Goal: Task Accomplishment & Management: Use online tool/utility

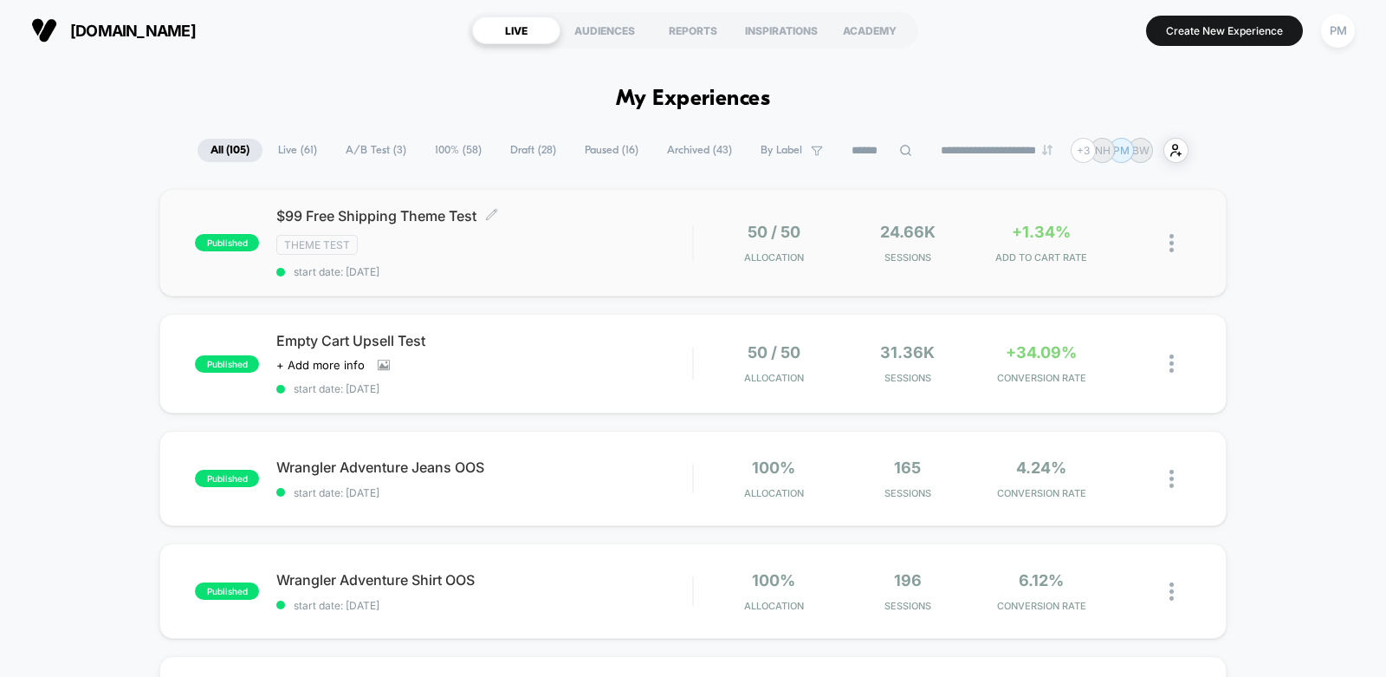
click at [579, 257] on div "$99 Free Shipping Theme Test Click to edit experience details Click to edit exp…" at bounding box center [484, 242] width 416 height 71
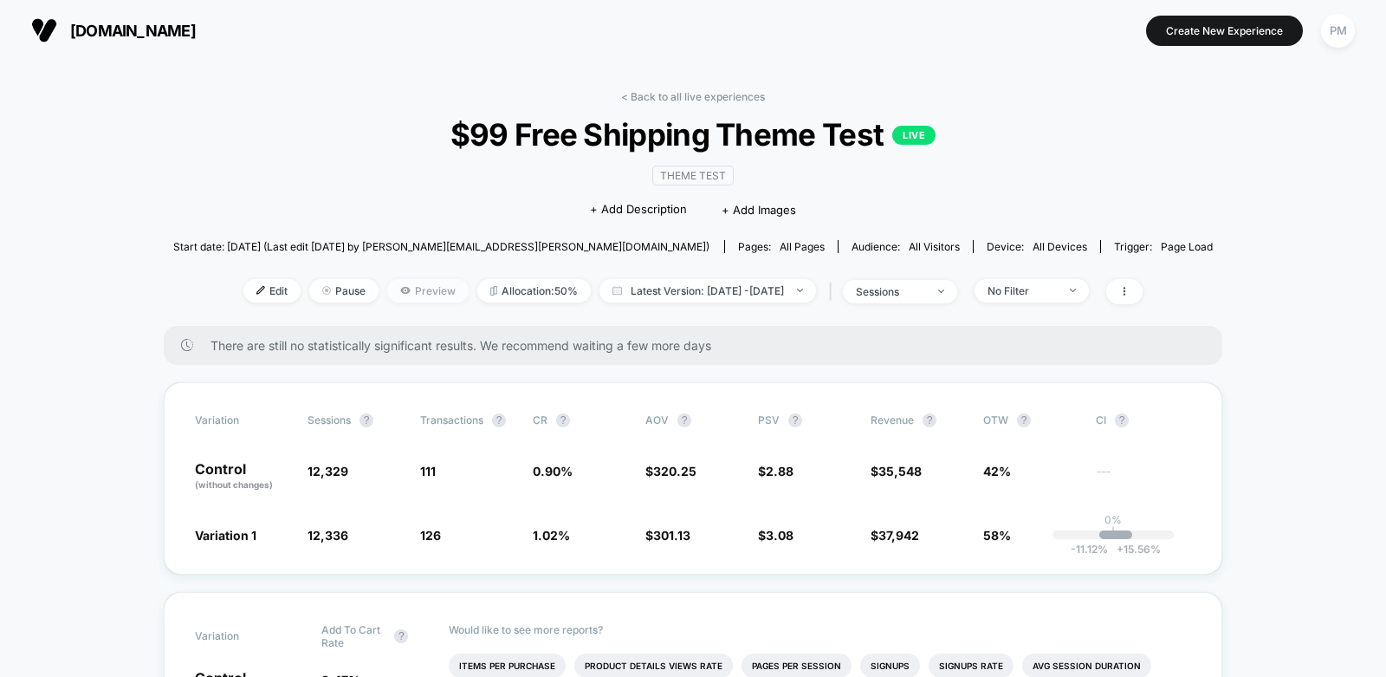
click at [387, 279] on span "Preview" at bounding box center [427, 290] width 81 height 23
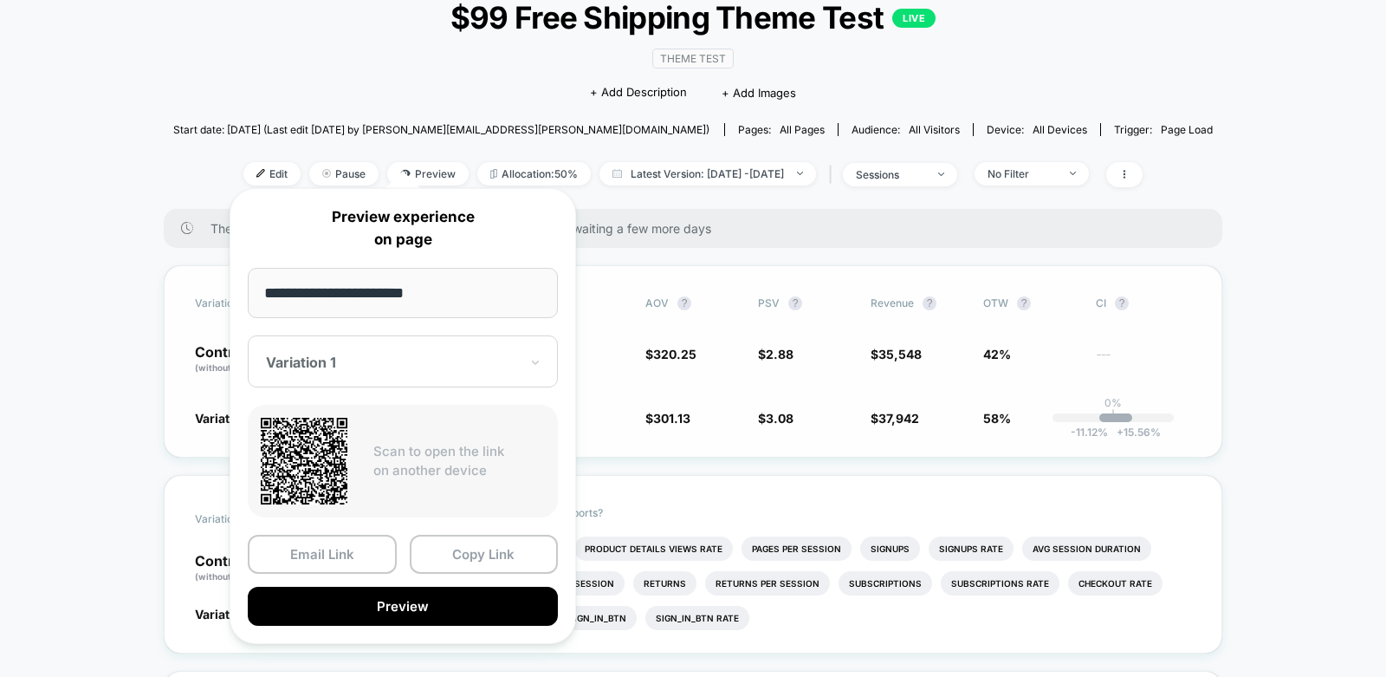
scroll to position [127, 0]
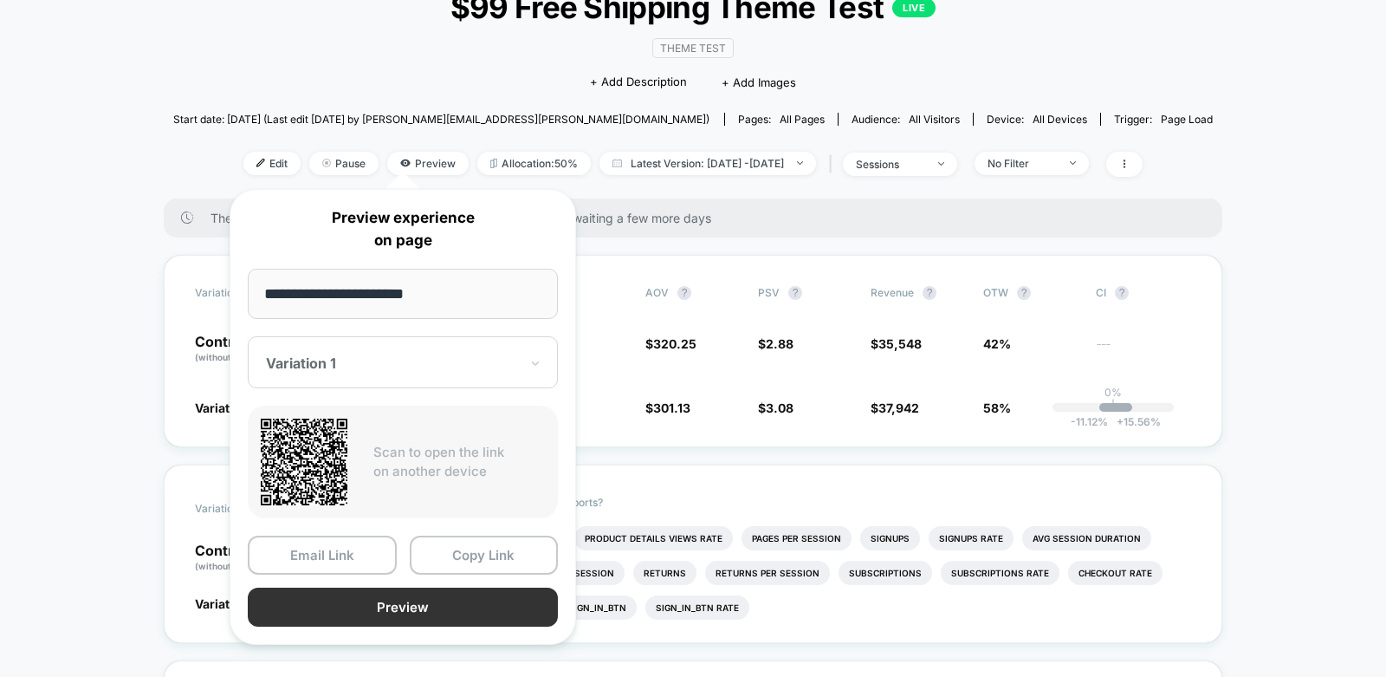
click at [375, 611] on button "Preview" at bounding box center [403, 606] width 310 height 39
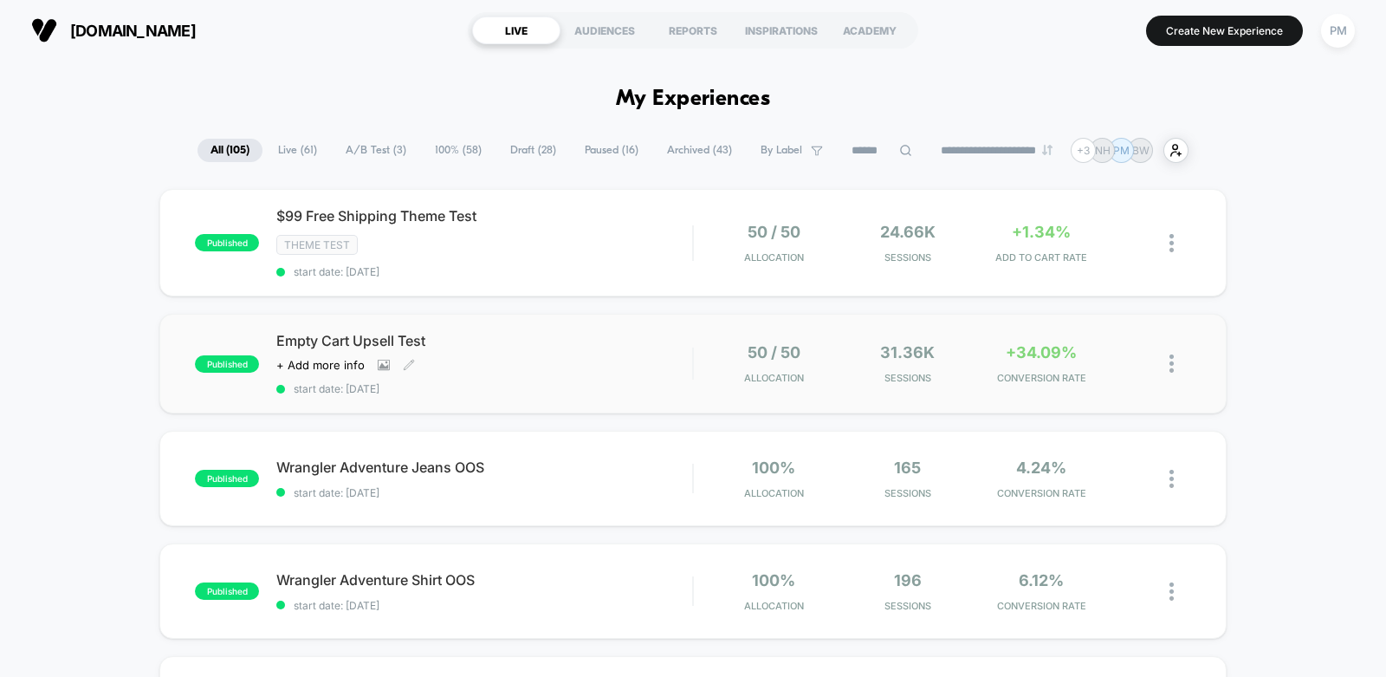
click at [509, 358] on div "Click to view images Click to edit experience details + Add more info" at bounding box center [421, 365] width 291 height 14
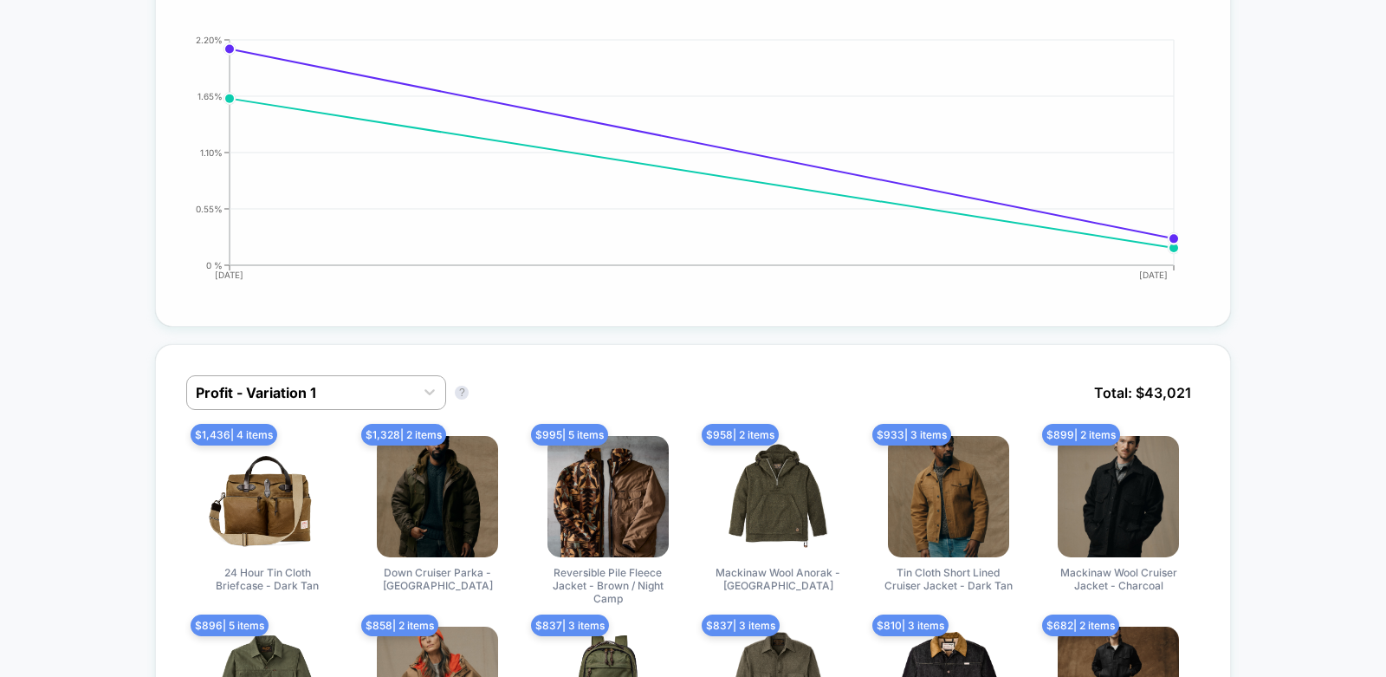
scroll to position [1243, 0]
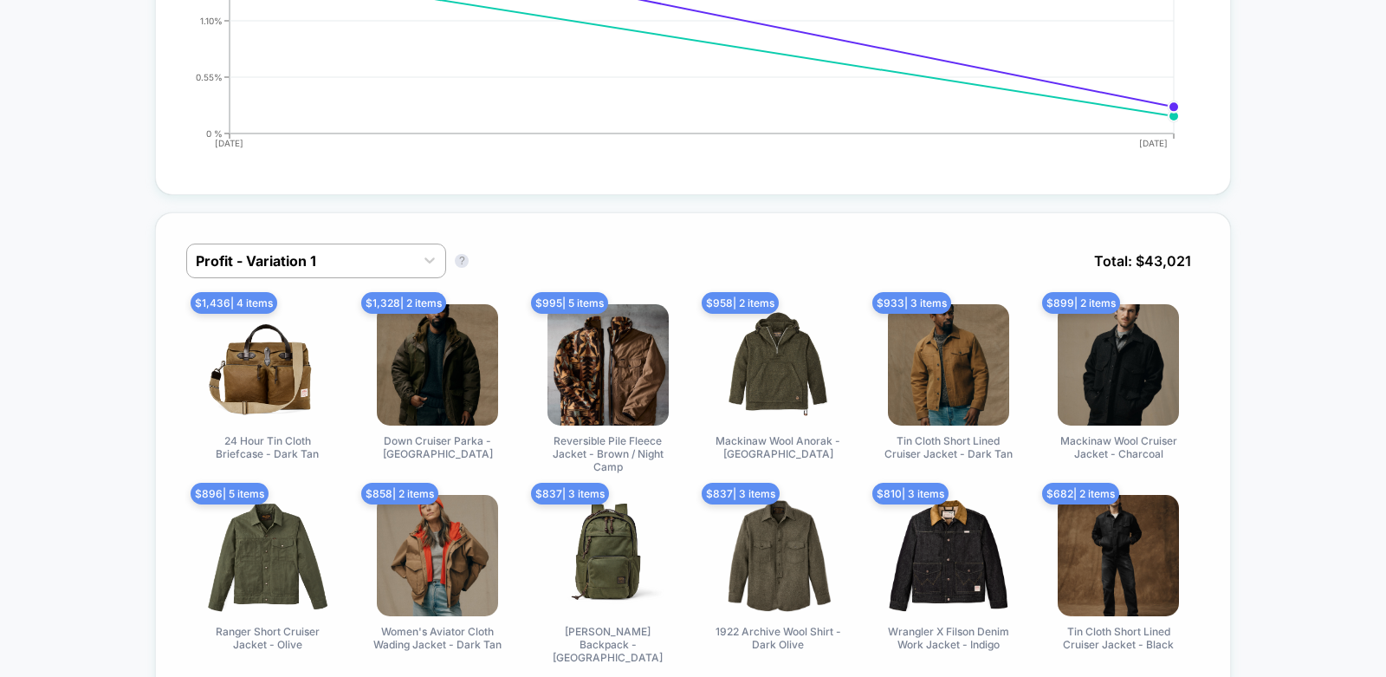
click at [328, 276] on div "Profit - Variation 1 Profit - Variation 1 ? Total: $ 43,021" at bounding box center [693, 273] width 1014 height 61
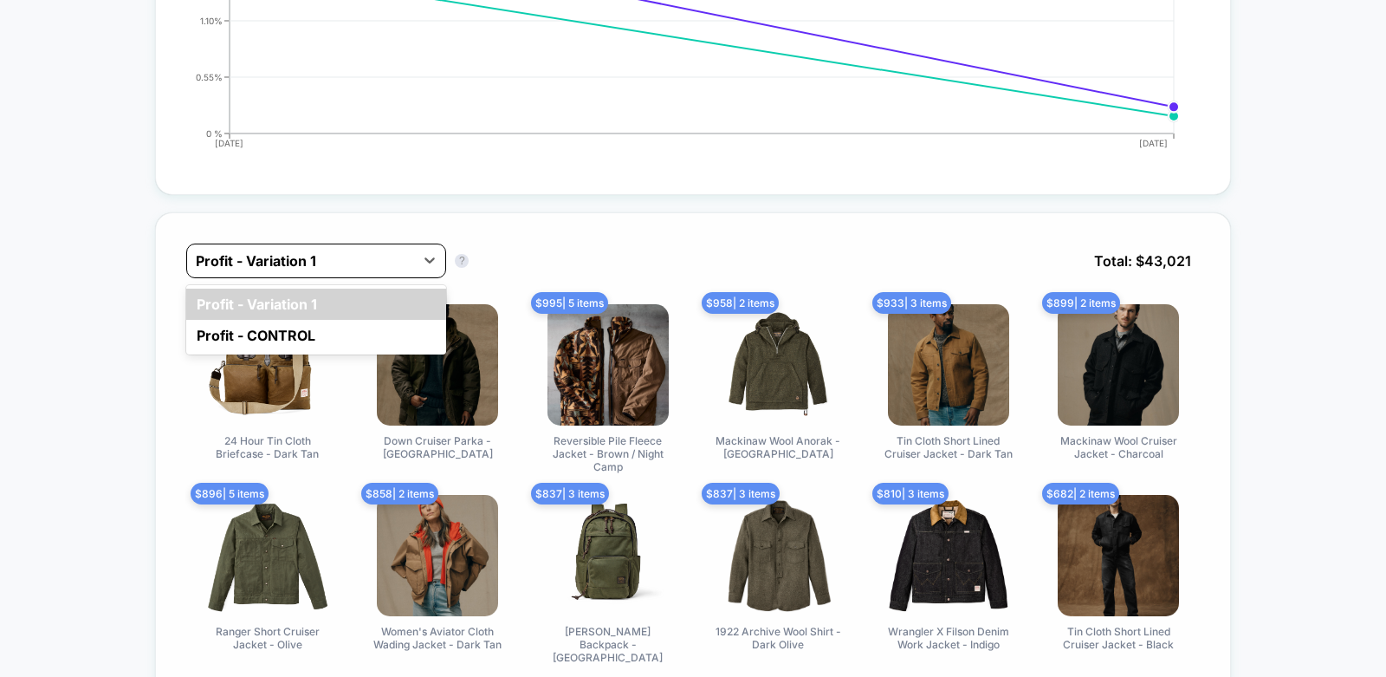
click at [328, 260] on div at bounding box center [301, 260] width 210 height 21
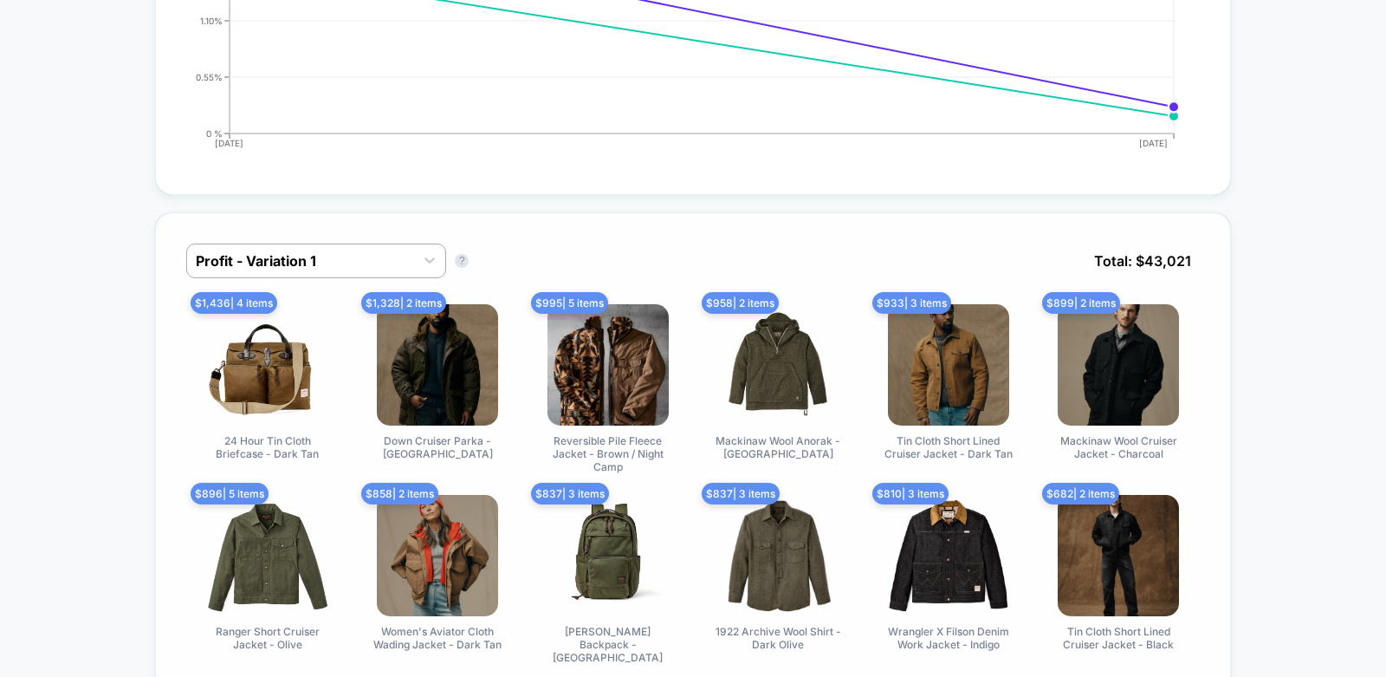
click at [477, 218] on div "Profit - Variation 1 Profit - Variation 1 ? Total: $ 43,021 $ 1,436 | 4 items 2…" at bounding box center [693, 453] width 1076 height 483
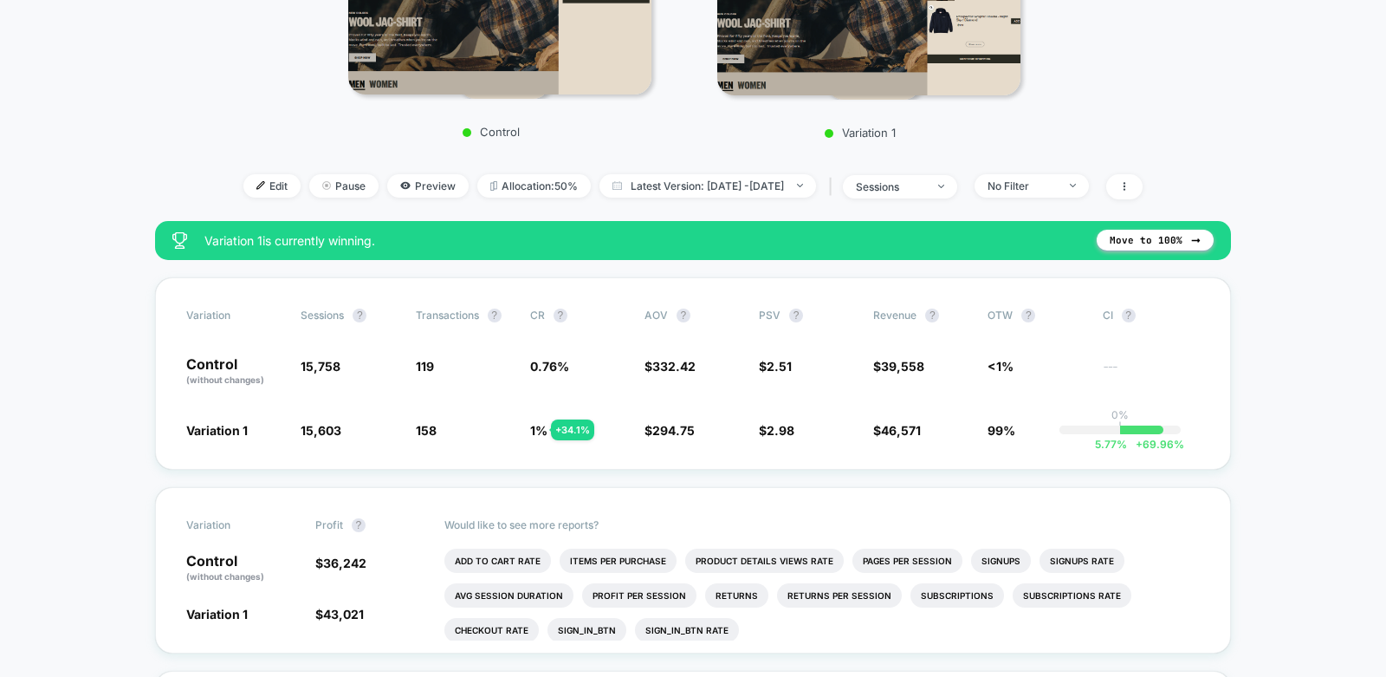
scroll to position [357, 0]
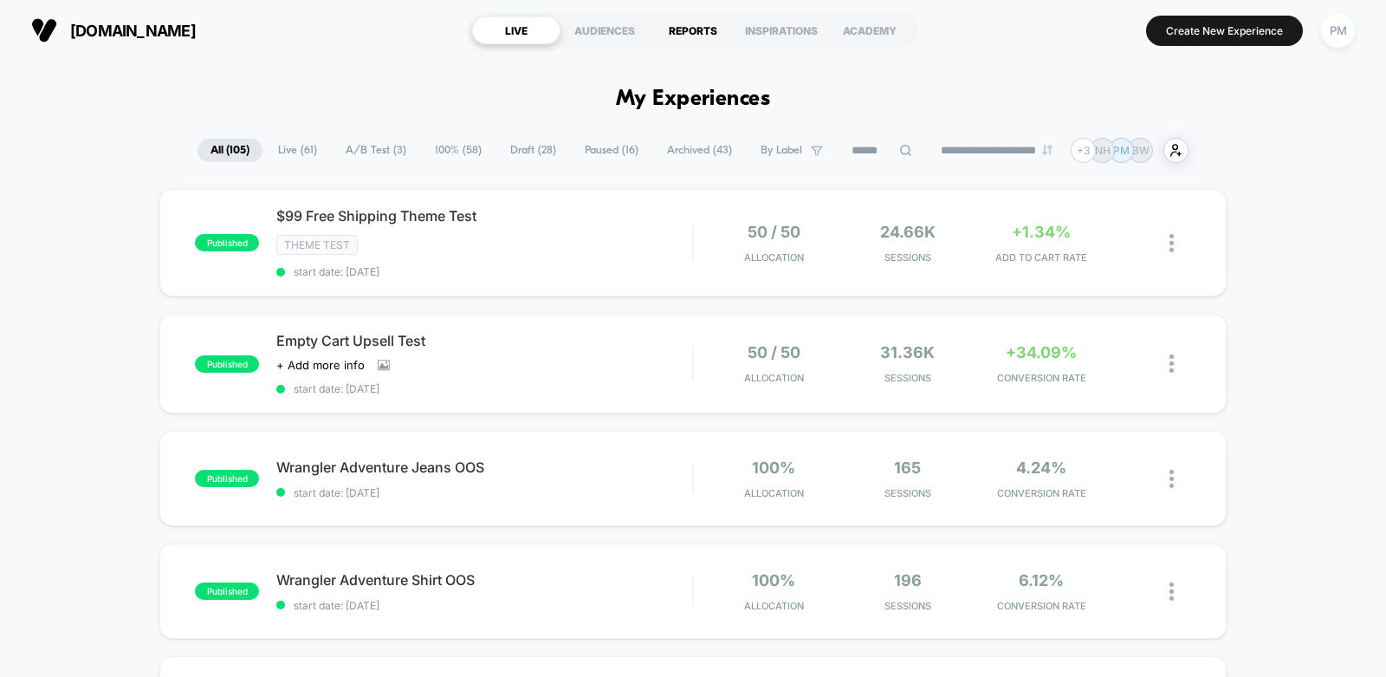
click at [695, 36] on div "REPORTS" at bounding box center [693, 30] width 88 height 28
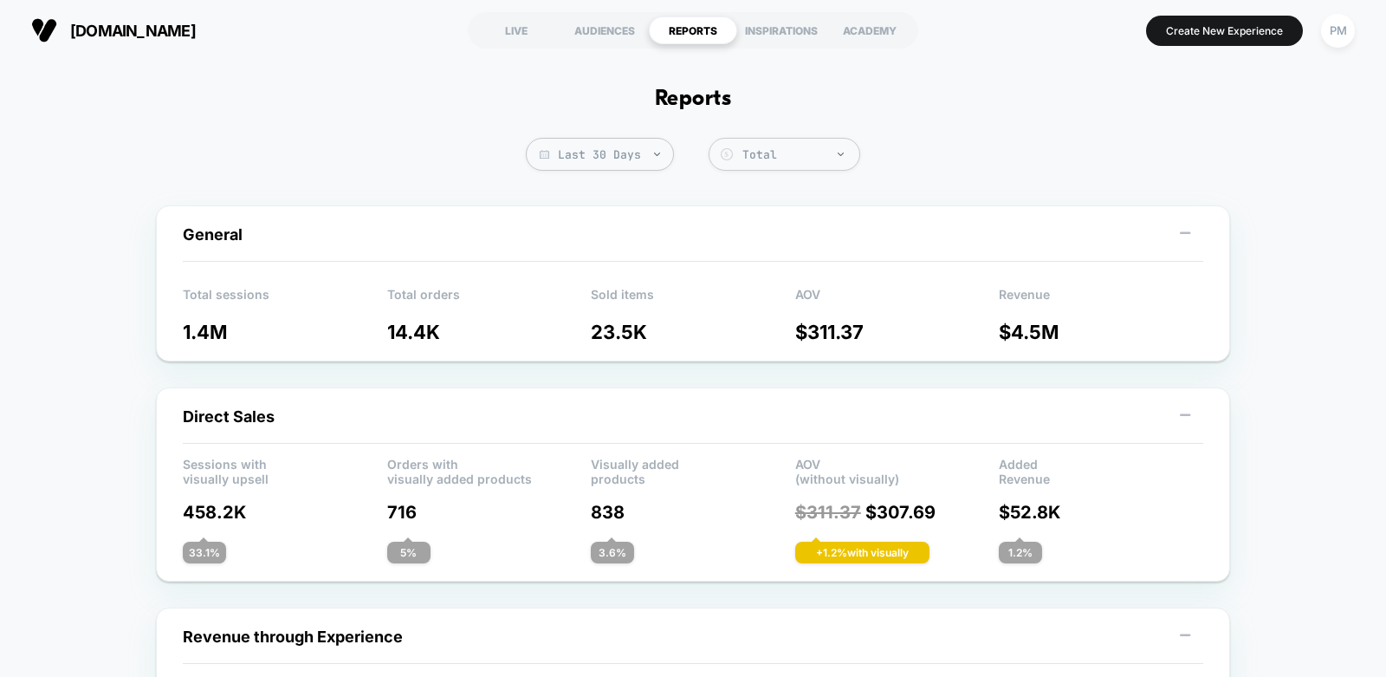
click at [615, 145] on span "Last 30 Days" at bounding box center [600, 154] width 148 height 33
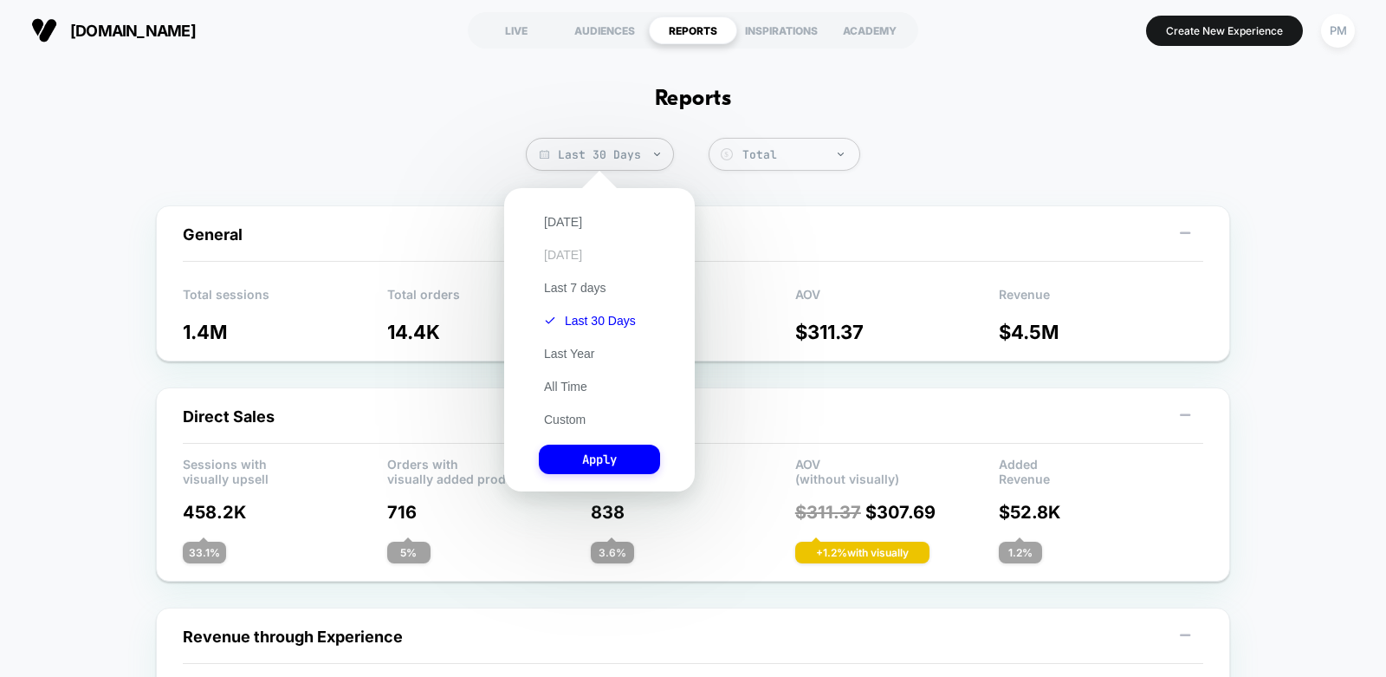
click at [554, 250] on button "[DATE]" at bounding box center [563, 255] width 49 height 16
click at [598, 457] on button "Apply" at bounding box center [599, 458] width 121 height 29
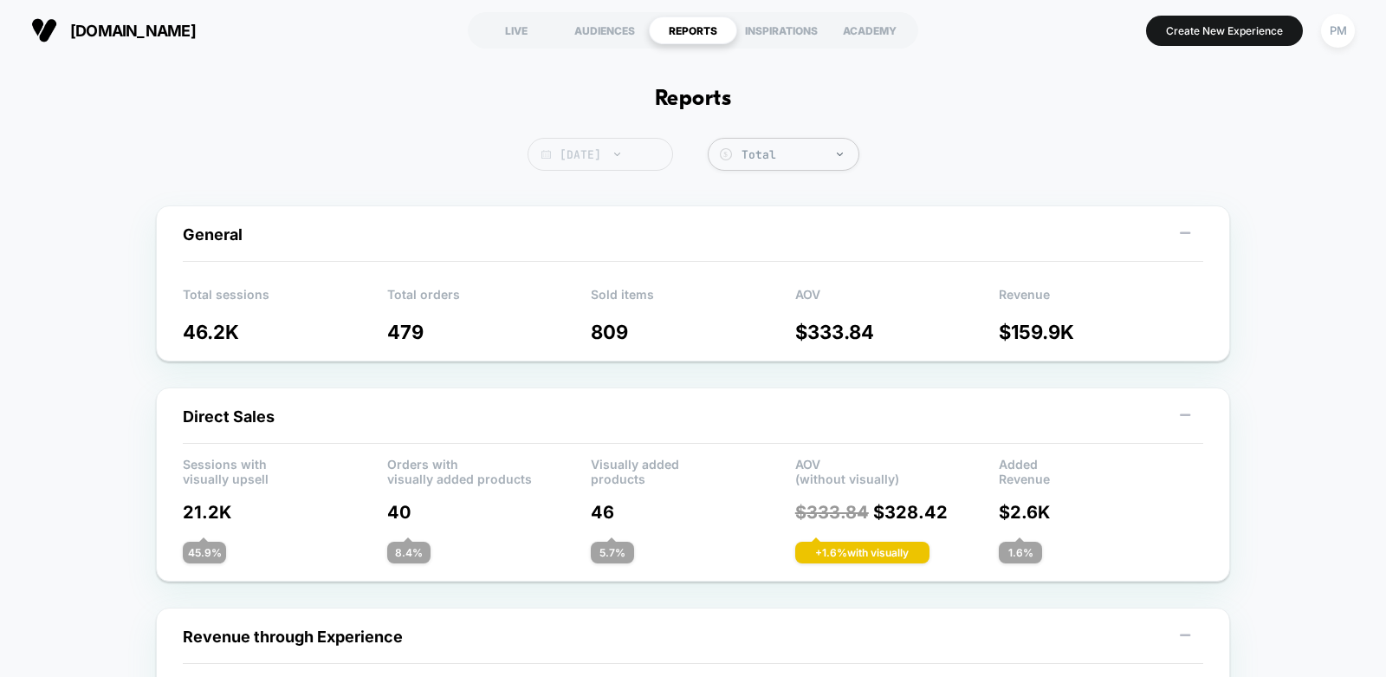
click at [624, 159] on span "[DATE]" at bounding box center [601, 154] width 146 height 33
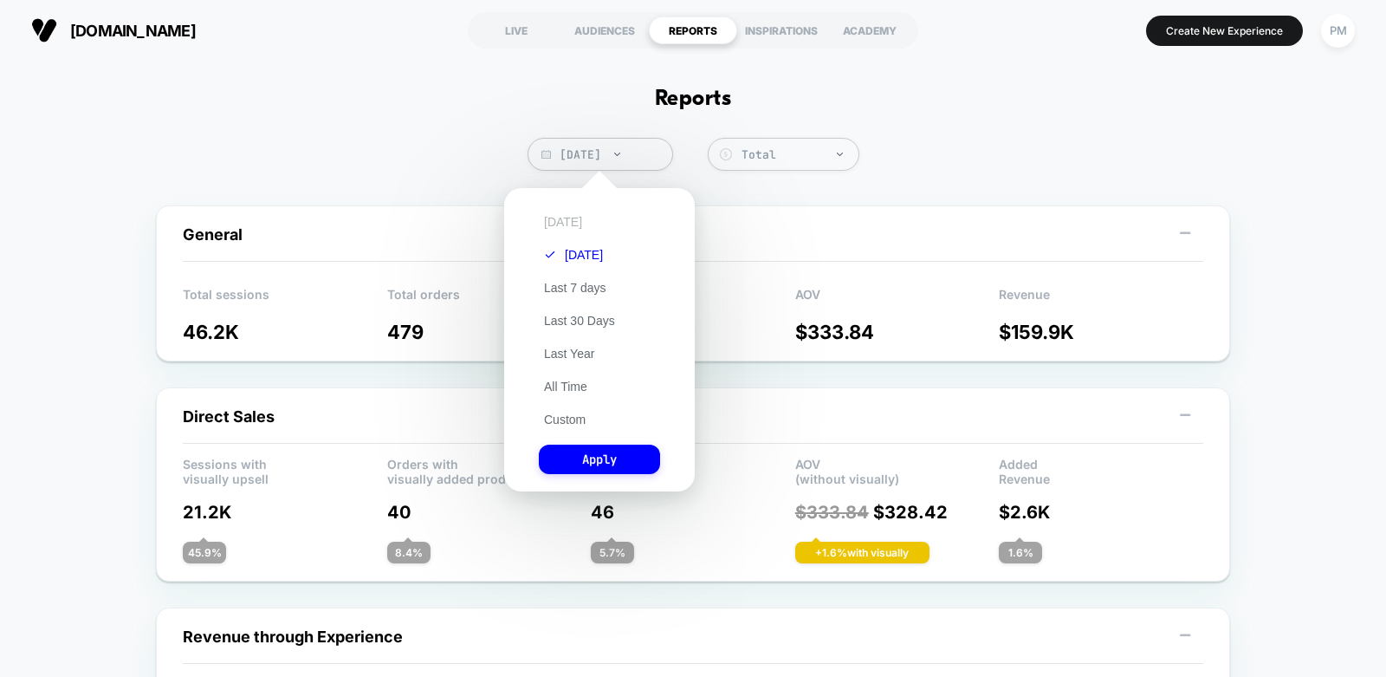
click at [558, 221] on button "[DATE]" at bounding box center [563, 222] width 49 height 16
click at [584, 455] on button "Apply" at bounding box center [599, 458] width 121 height 29
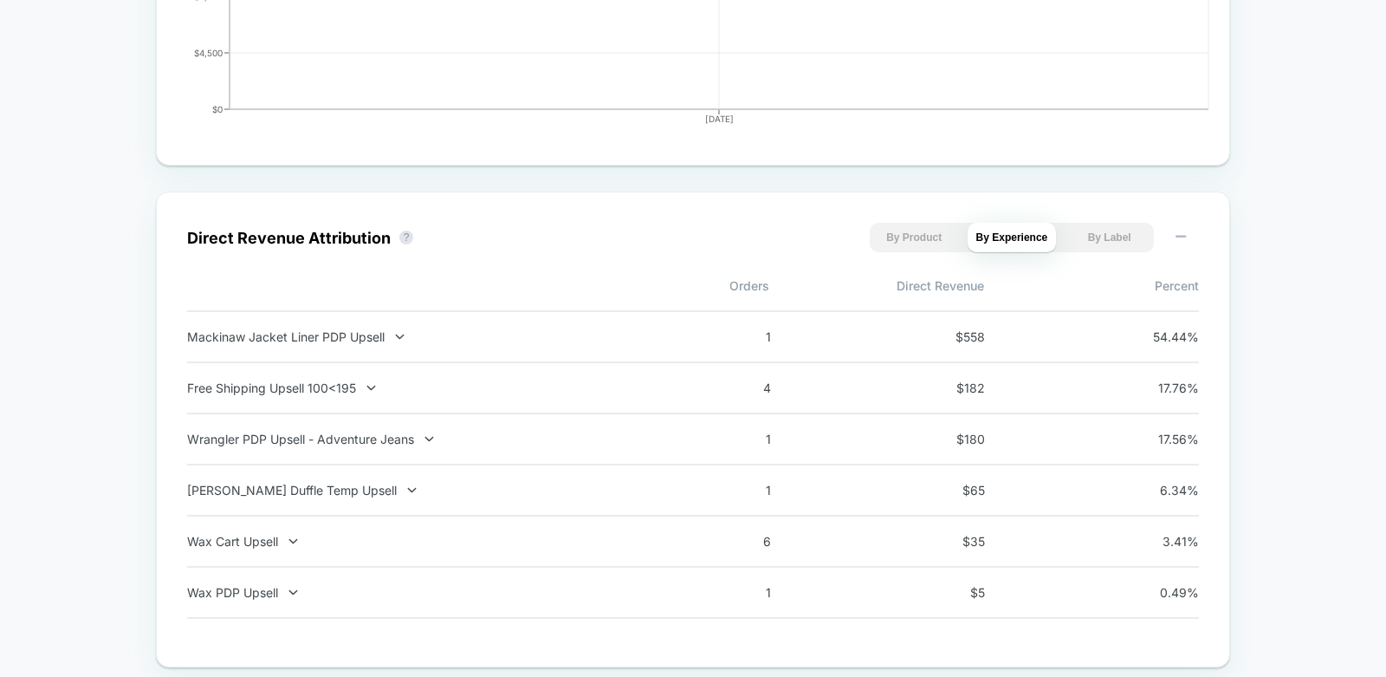
scroll to position [1044, 0]
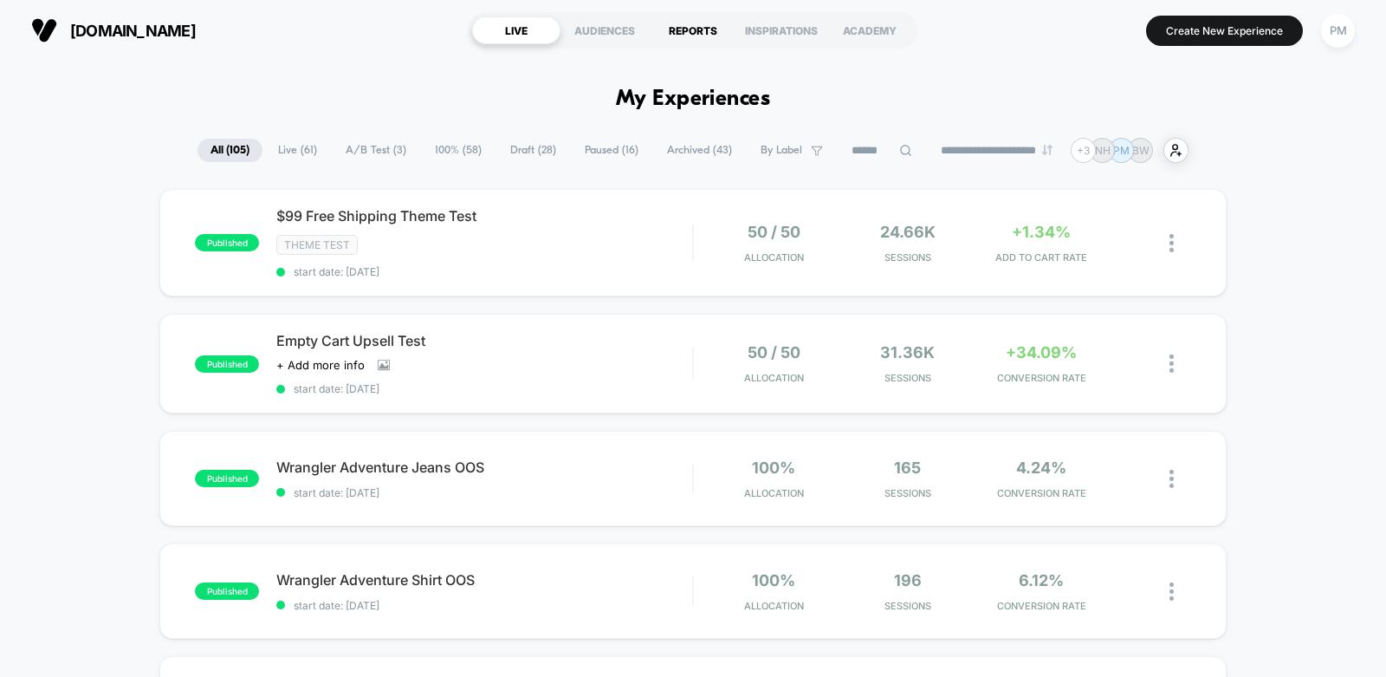
click at [673, 28] on div "REPORTS" at bounding box center [693, 30] width 88 height 28
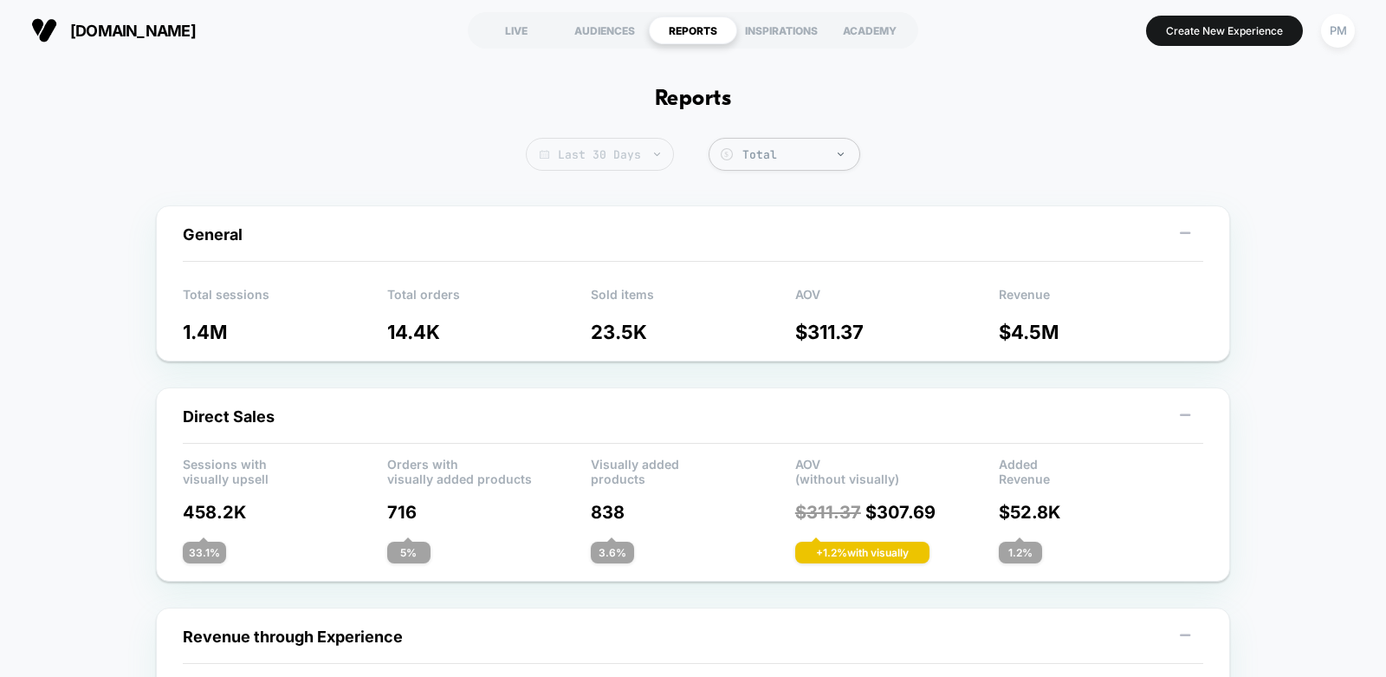
click at [632, 148] on span "Last 30 Days" at bounding box center [600, 154] width 148 height 33
select select "*"
select select "****"
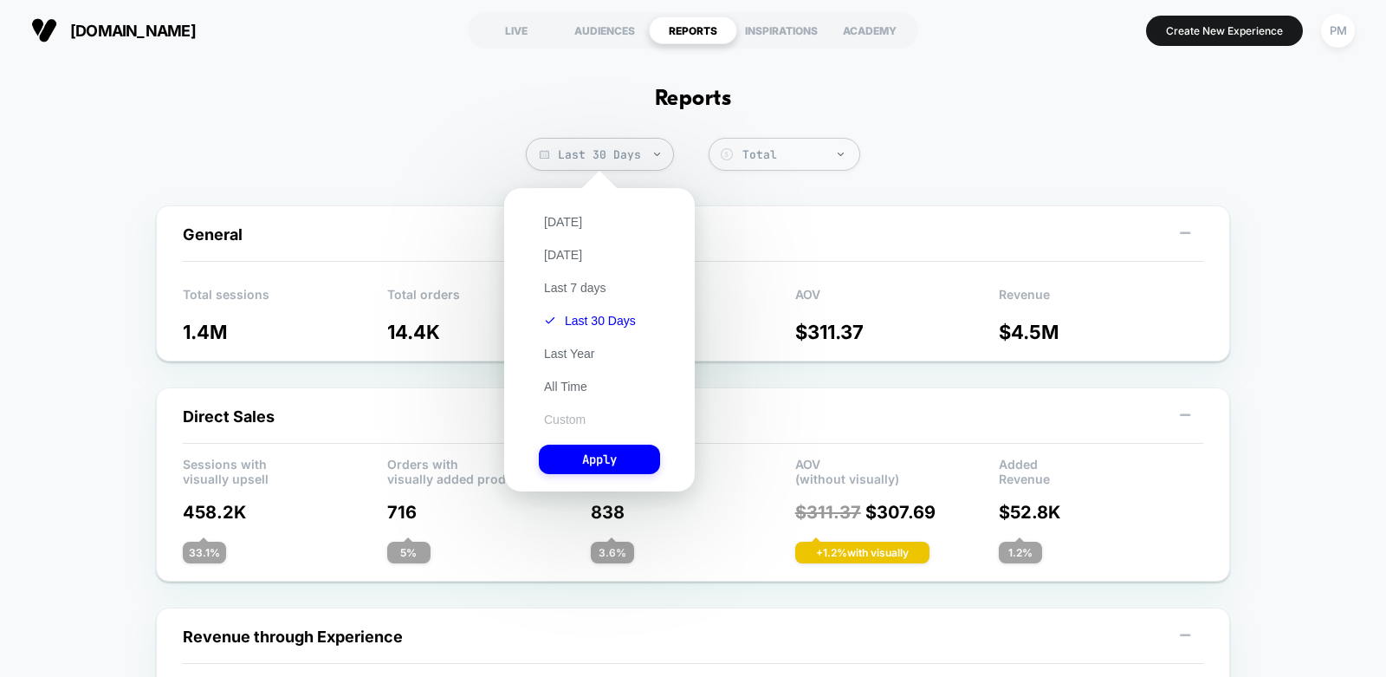
click at [570, 414] on button "Custom" at bounding box center [565, 420] width 52 height 16
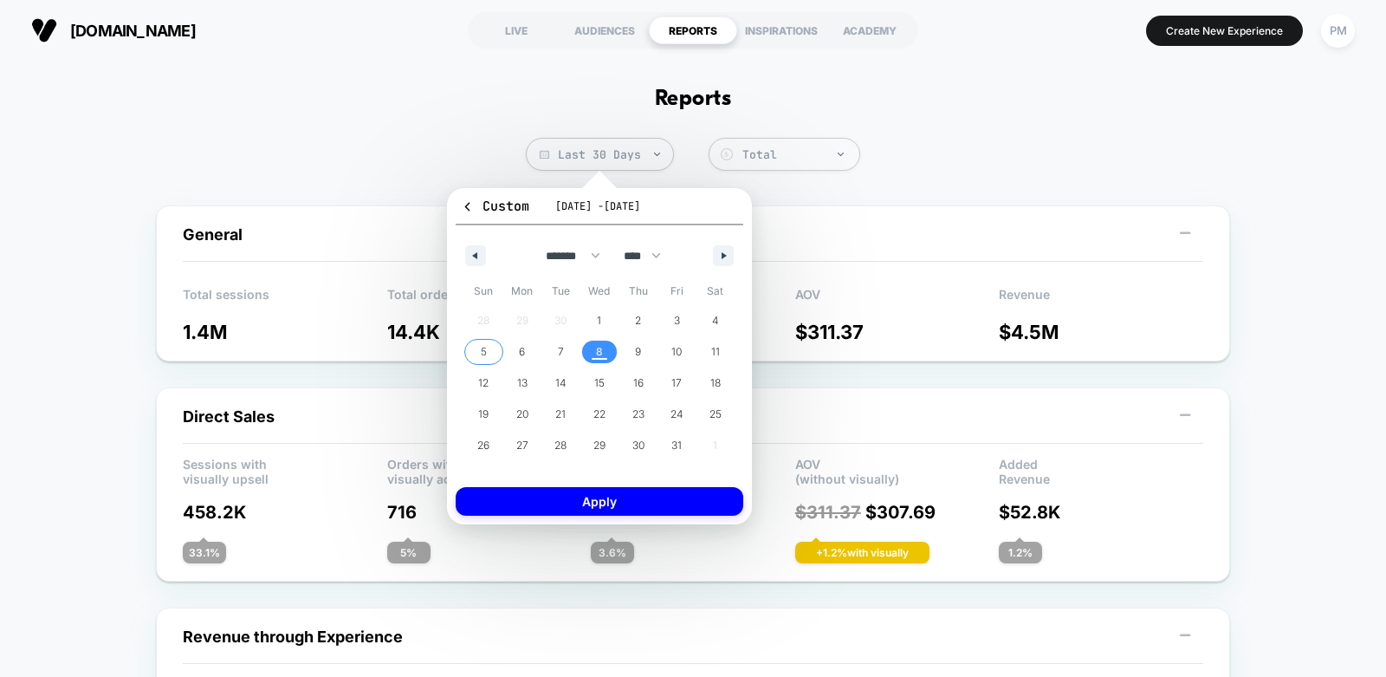
click at [476, 343] on span "5" at bounding box center [483, 351] width 39 height 23
click at [595, 348] on span "8" at bounding box center [599, 351] width 39 height 23
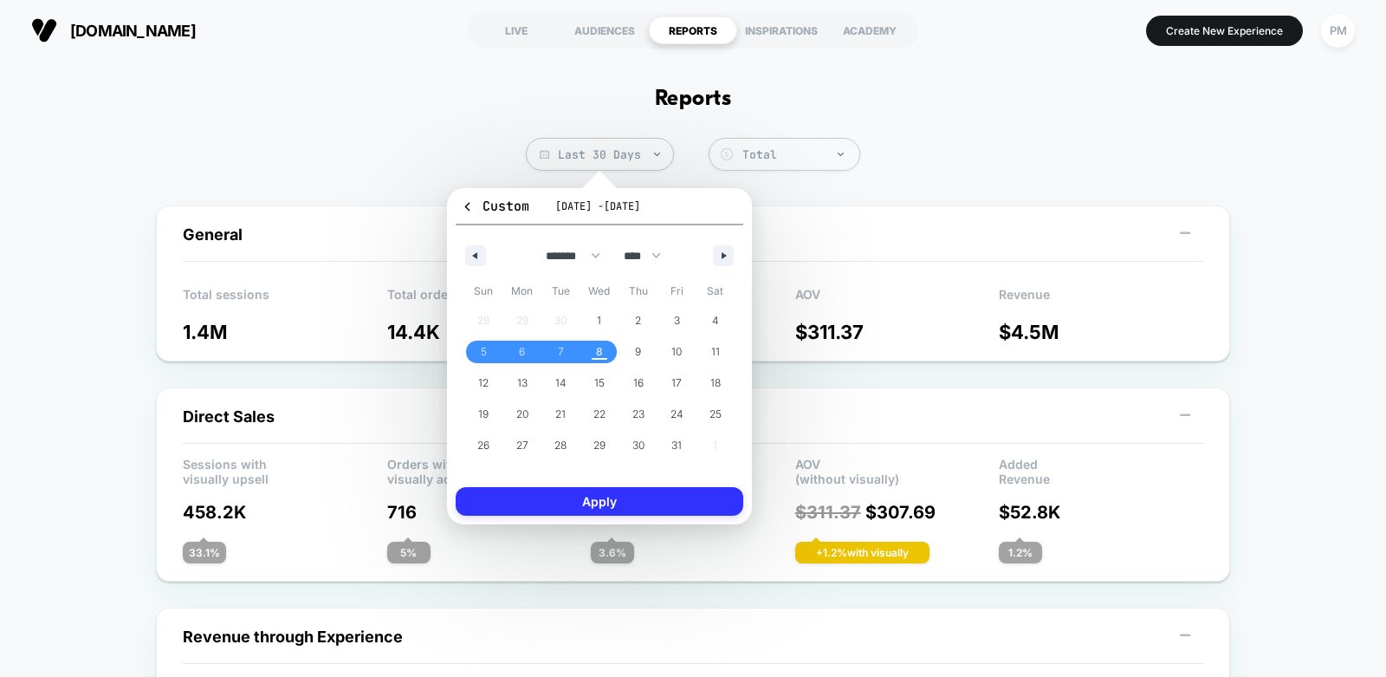
click at [575, 507] on button "Apply" at bounding box center [600, 501] width 288 height 29
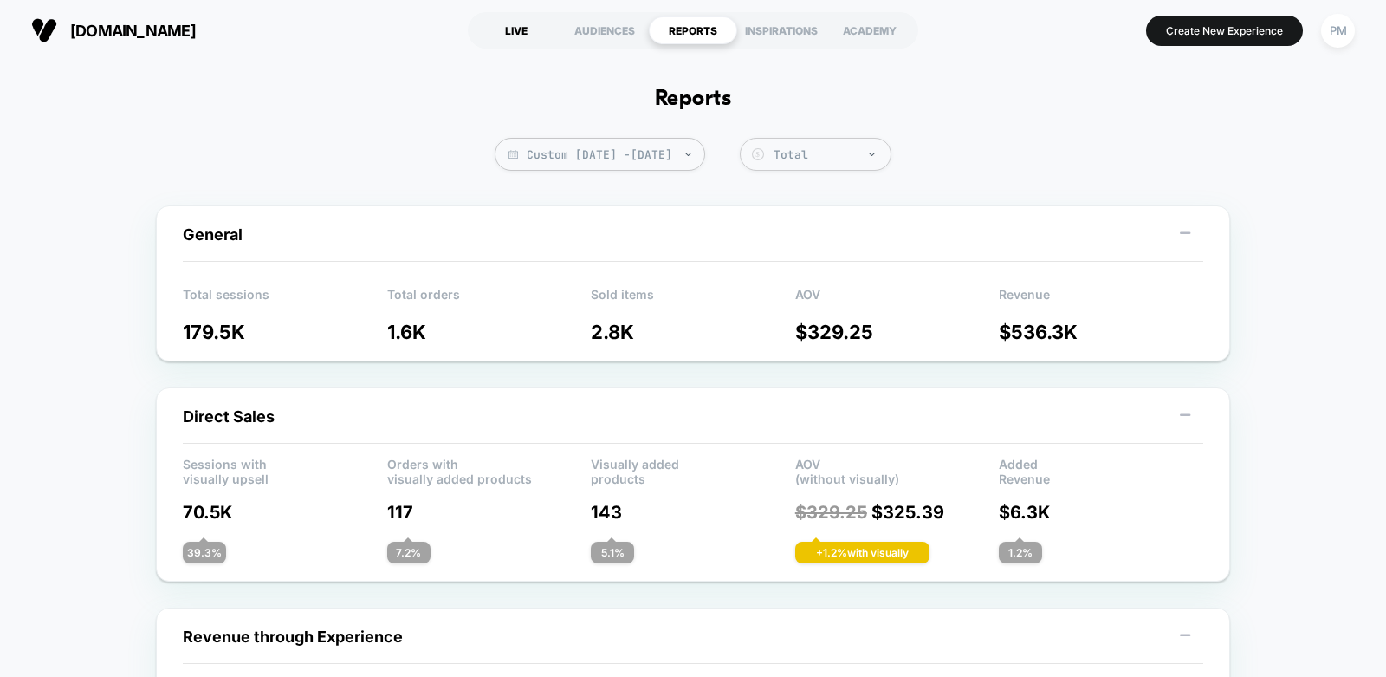
click at [525, 36] on div "LIVE" at bounding box center [516, 30] width 88 height 28
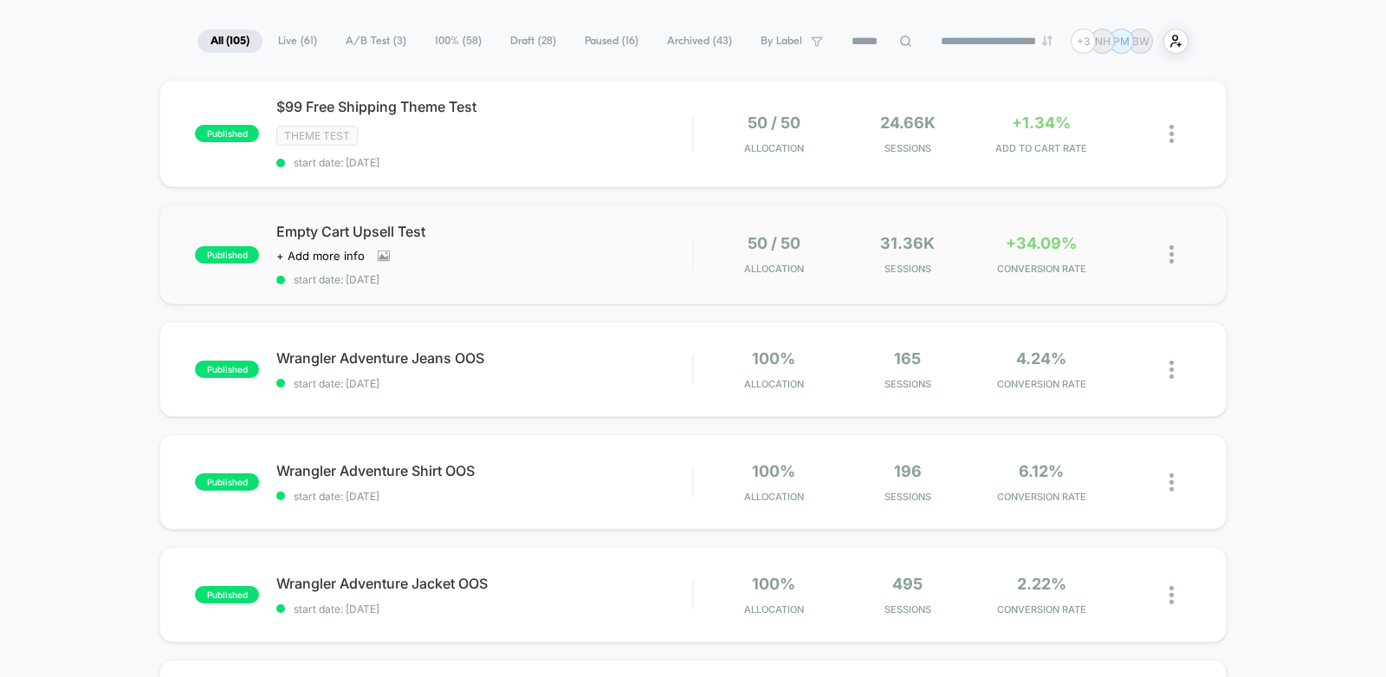
scroll to position [110, 0]
click at [574, 356] on span "Wrangler Adventure Jeans OOS Click to edit experience details" at bounding box center [484, 356] width 416 height 17
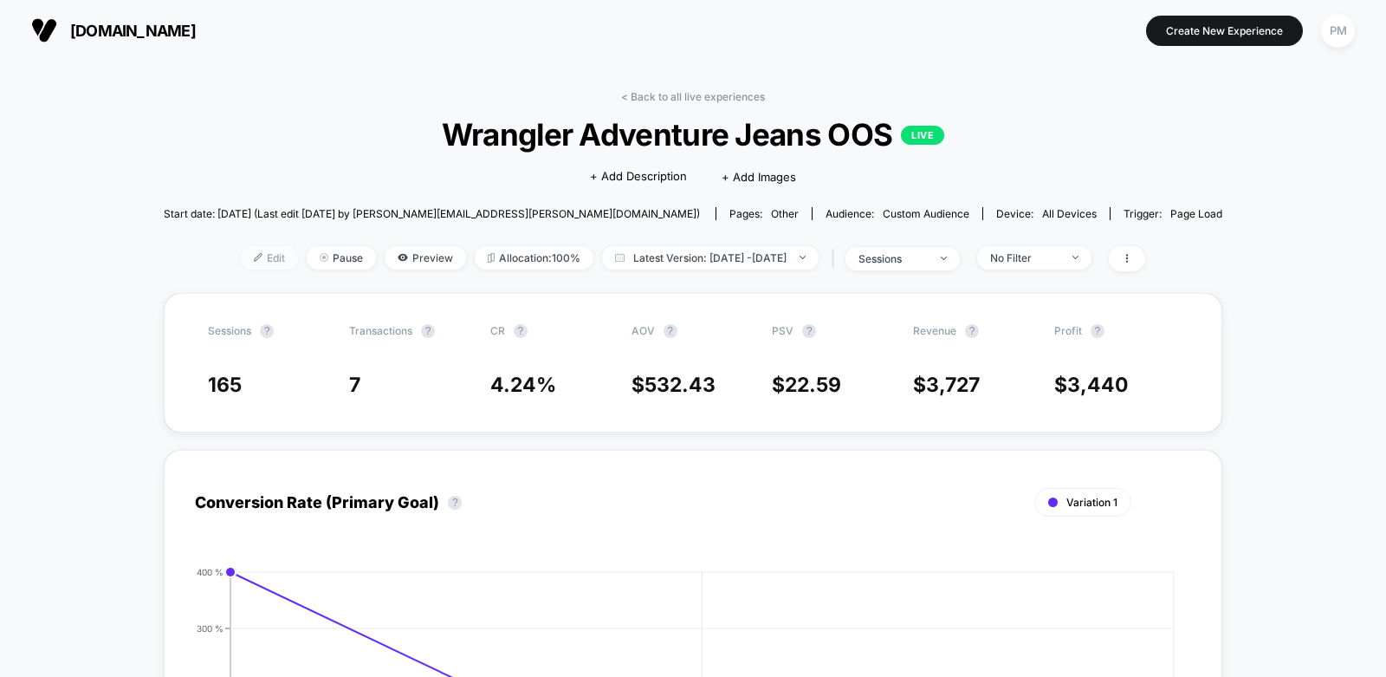
click at [241, 262] on span "Edit" at bounding box center [269, 257] width 57 height 23
